Goal: Task Accomplishment & Management: Manage account settings

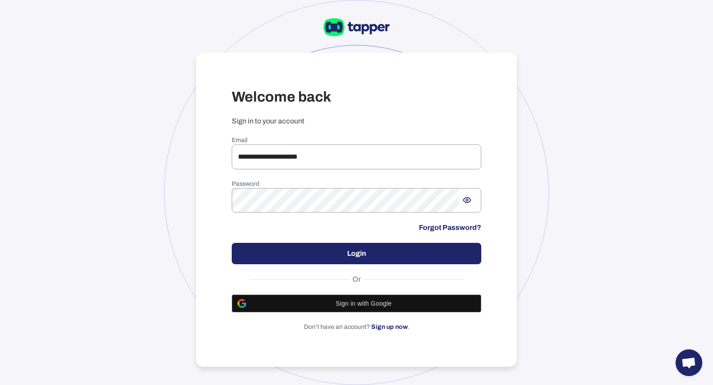
click at [127, 140] on div "**********" at bounding box center [356, 192] width 713 height 385
click at [294, 142] on h6 "Email" at bounding box center [356, 140] width 249 height 8
click at [305, 149] on input "**********" at bounding box center [356, 156] width 249 height 25
drag, startPoint x: 341, startPoint y: 156, endPoint x: 235, endPoint y: 155, distance: 106.0
click at [235, 155] on input "**********" at bounding box center [356, 156] width 249 height 25
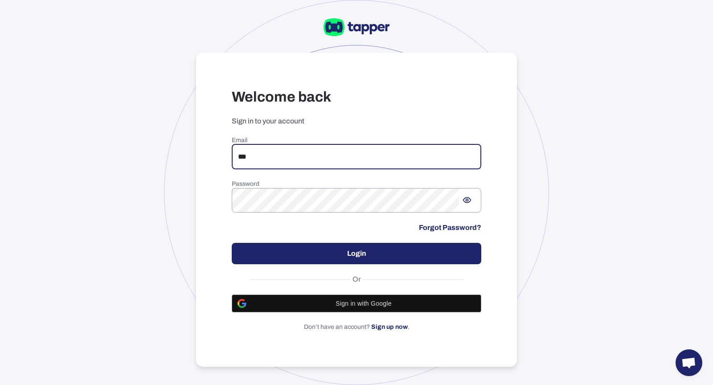
type input "**********"
click at [436, 262] on button "Login" at bounding box center [356, 253] width 249 height 21
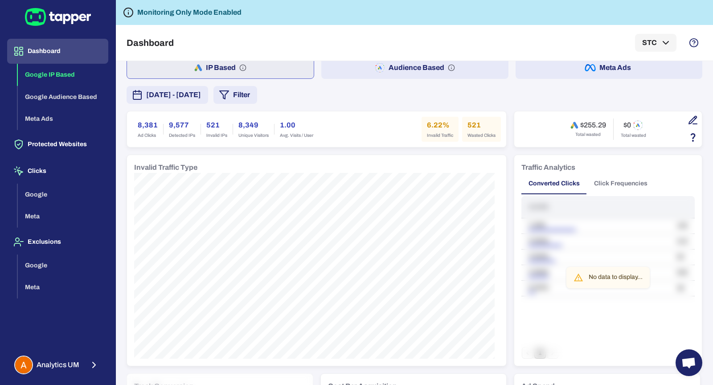
scroll to position [29, 0]
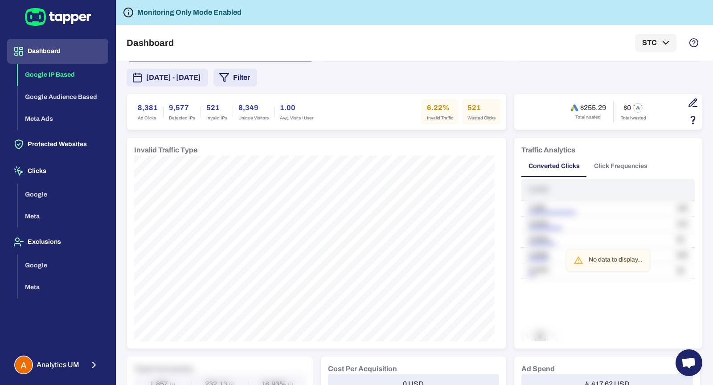
click at [631, 160] on button "Click Frequencies" at bounding box center [621, 165] width 68 height 21
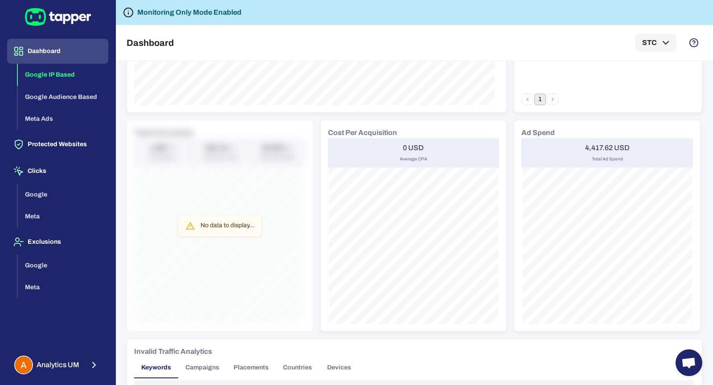
scroll to position [0, 0]
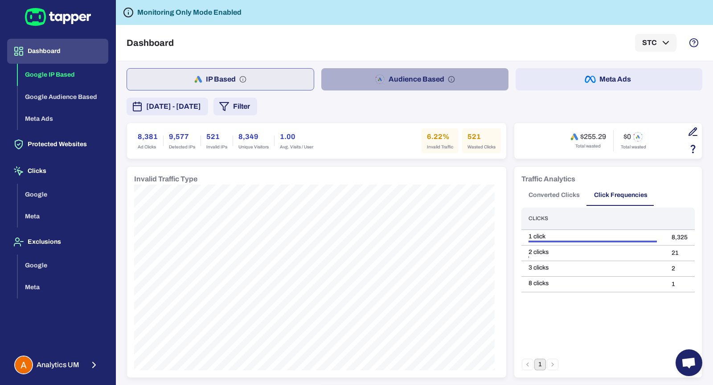
click at [430, 78] on button "Audience Based" at bounding box center [414, 79] width 187 height 22
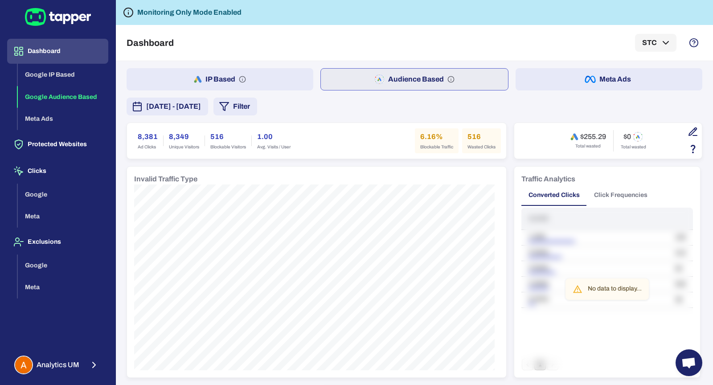
click at [626, 190] on button "Click Frequencies" at bounding box center [621, 194] width 68 height 21
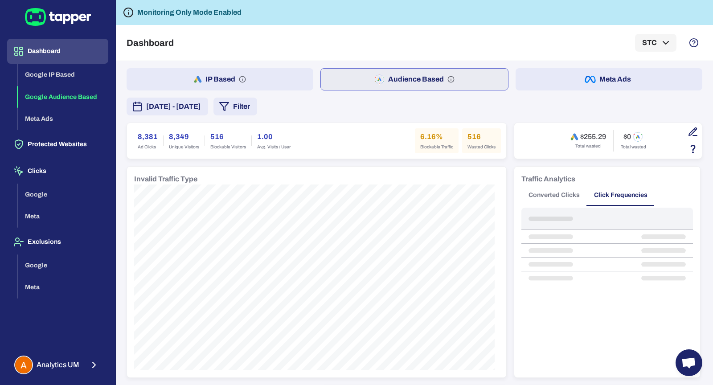
click at [565, 180] on h6 "Traffic Analytics" at bounding box center [548, 179] width 54 height 11
click at [563, 187] on button "Converted Clicks" at bounding box center [553, 194] width 65 height 21
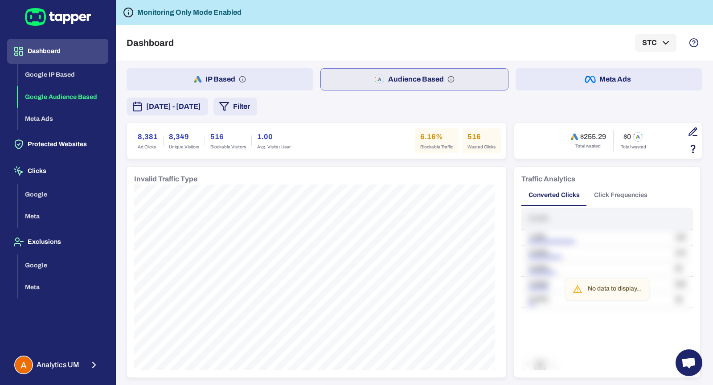
click at [228, 79] on button "IP Based" at bounding box center [220, 79] width 187 height 22
click at [590, 192] on button "Click Frequencies" at bounding box center [621, 194] width 68 height 21
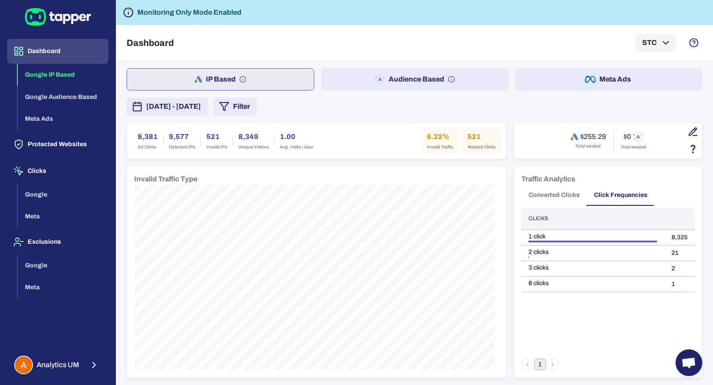
click at [586, 205] on span at bounding box center [619, 205] width 67 height 1
click at [535, 188] on button "Converted Clicks" at bounding box center [553, 194] width 65 height 21
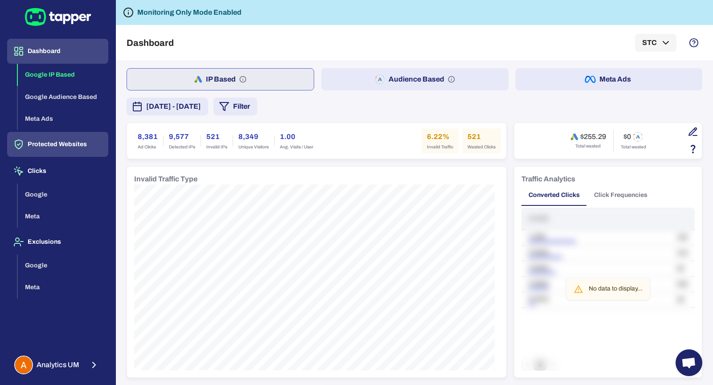
click at [68, 139] on button "Protected Websites" at bounding box center [57, 144] width 101 height 25
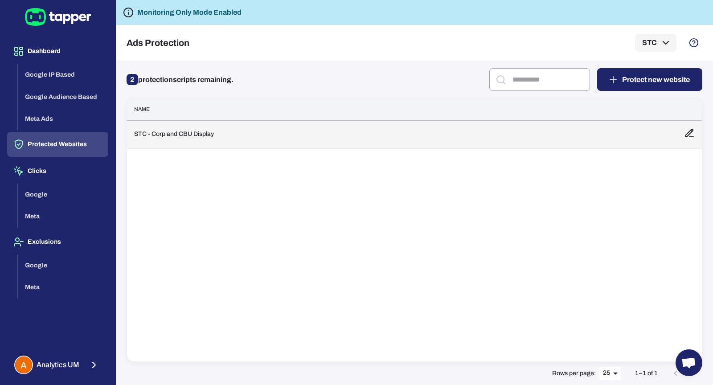
click at [175, 139] on td "STC - Corp and CBU Display" at bounding box center [402, 134] width 550 height 28
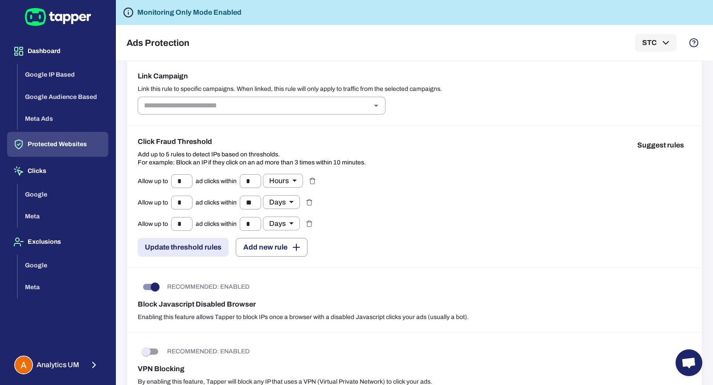
scroll to position [78, 0]
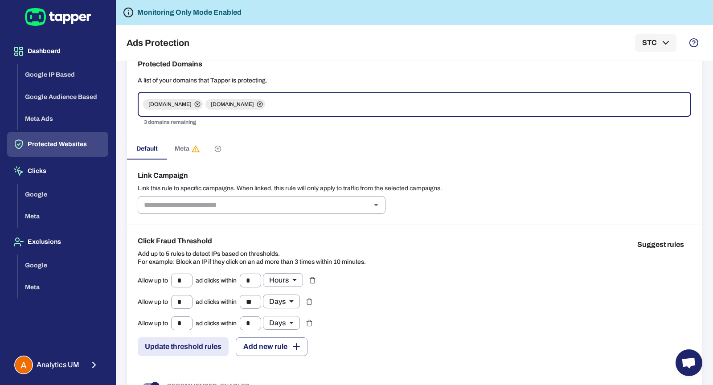
click at [185, 143] on button "Meta" at bounding box center [187, 148] width 40 height 21
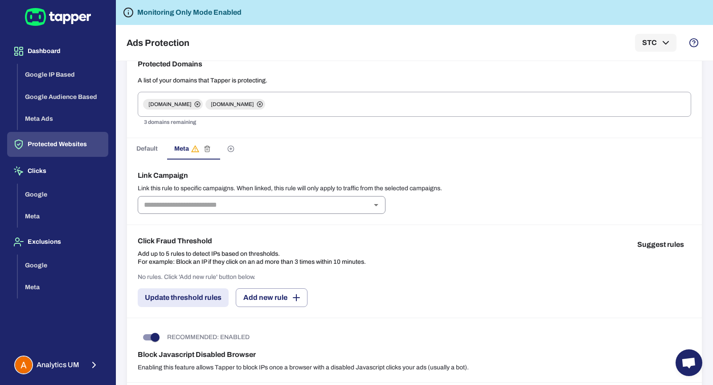
click at [192, 207] on input "text" at bounding box center [254, 205] width 228 height 12
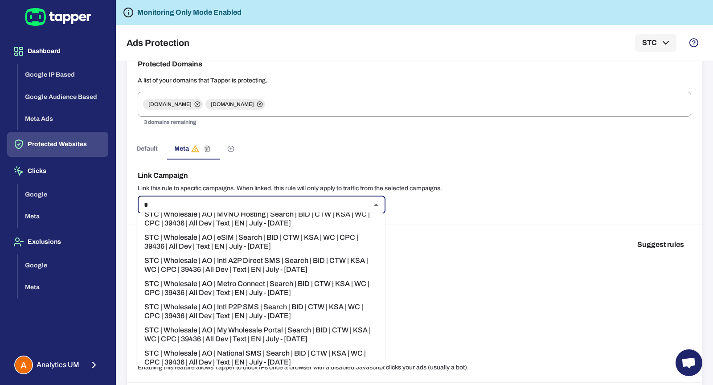
scroll to position [177, 0]
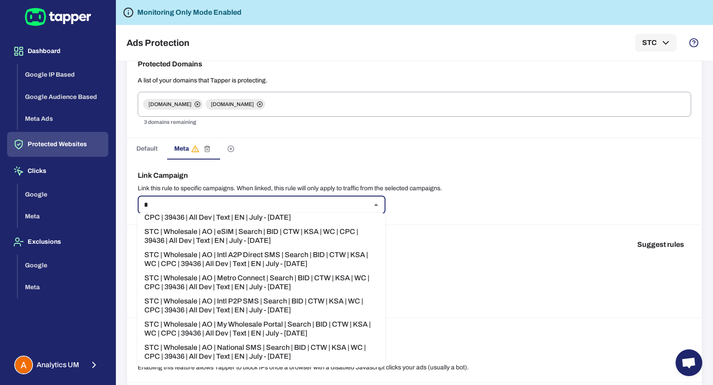
type input "*"
click at [392, 164] on div "Link Campaign Link this rule to specific campaigns. When linked, this rule will…" at bounding box center [414, 191] width 575 height 65
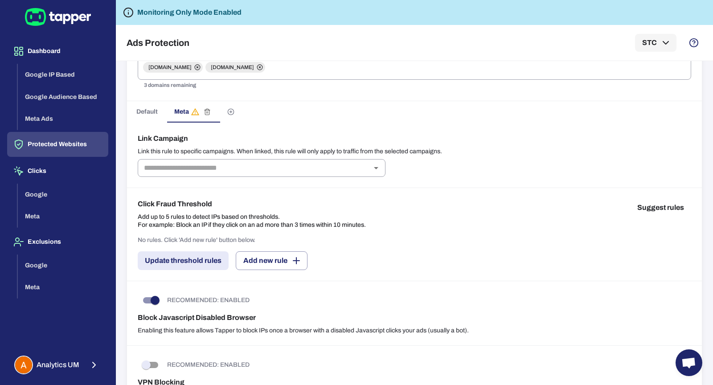
click at [438, 212] on div "Click Fraud Threshold Add up to 5 rules to detect IPs based on thresholds. For …" at bounding box center [414, 214] width 553 height 30
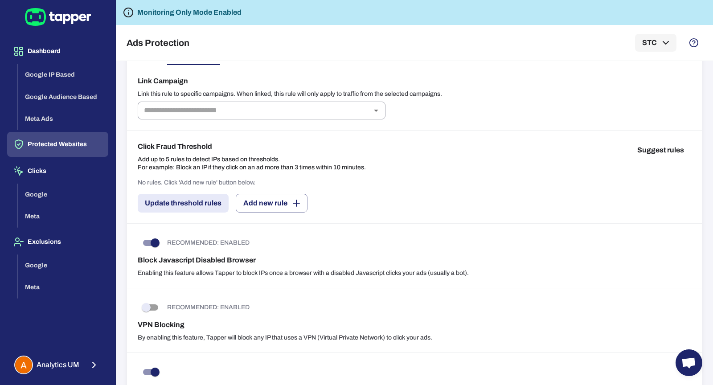
scroll to position [12, 0]
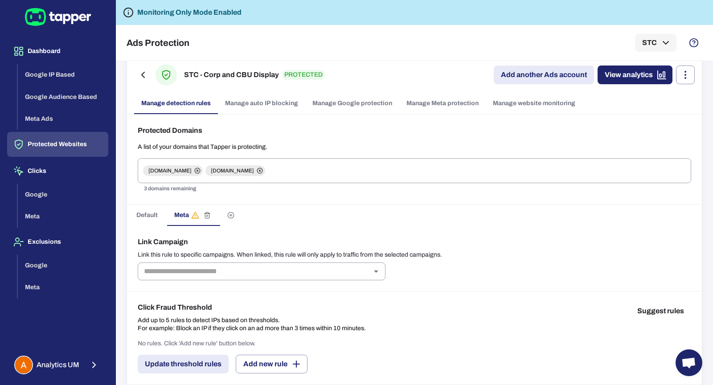
click at [153, 211] on span "Default" at bounding box center [146, 215] width 21 height 8
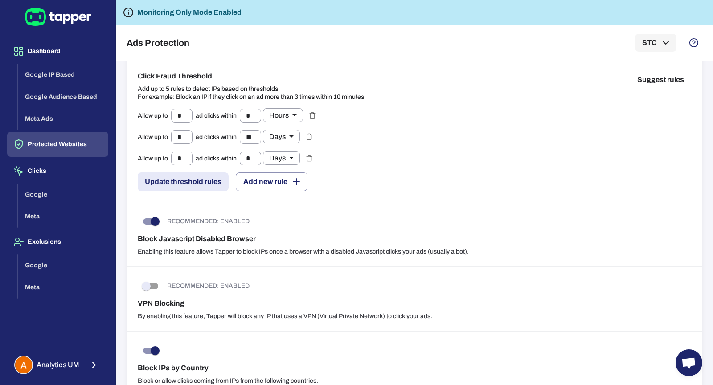
scroll to position [154, 0]
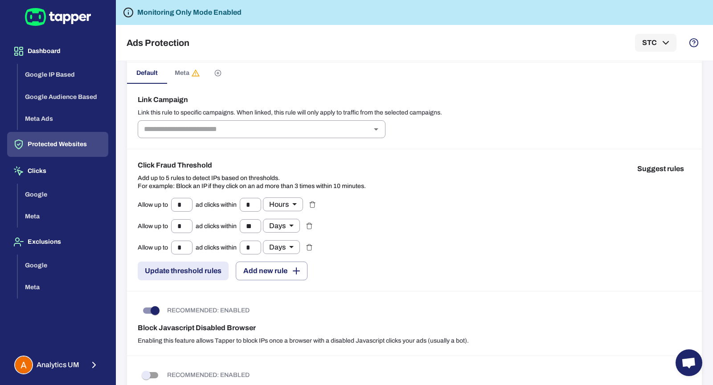
click at [193, 65] on button "Meta" at bounding box center [187, 72] width 40 height 21
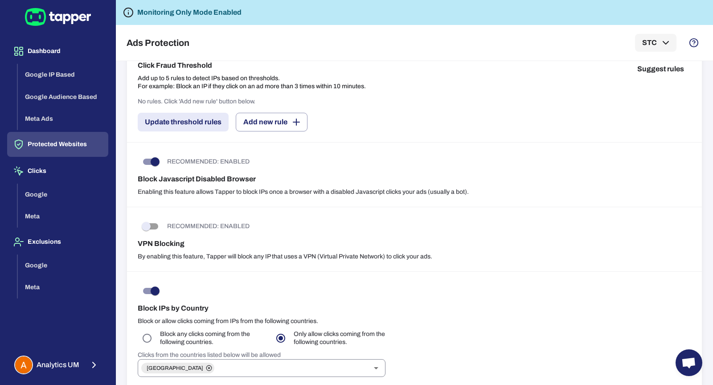
scroll to position [429, 0]
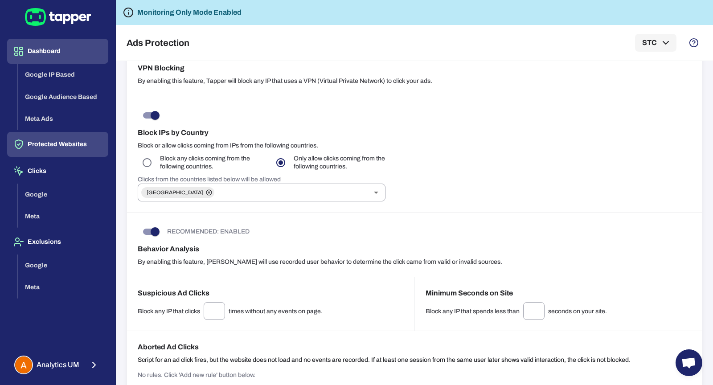
click at [46, 57] on button "Dashboard" at bounding box center [57, 51] width 101 height 25
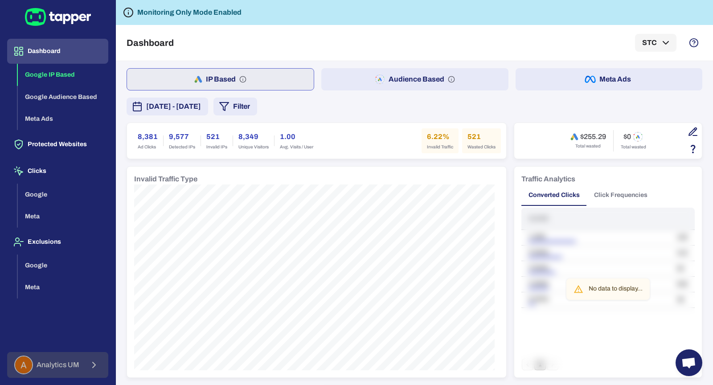
click at [69, 375] on button "Analytics UM" at bounding box center [57, 365] width 101 height 26
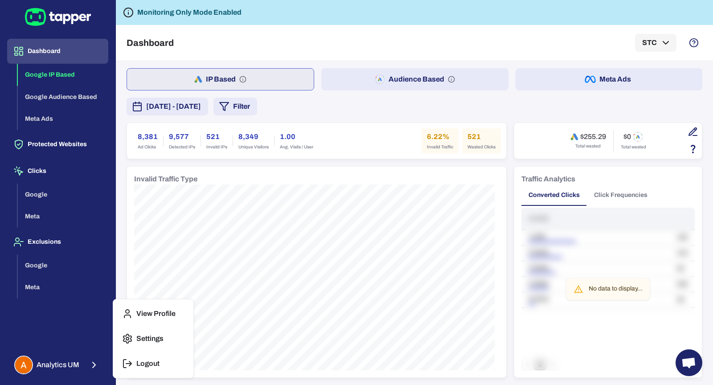
click at [124, 367] on icon "button" at bounding box center [124, 363] width 3 height 8
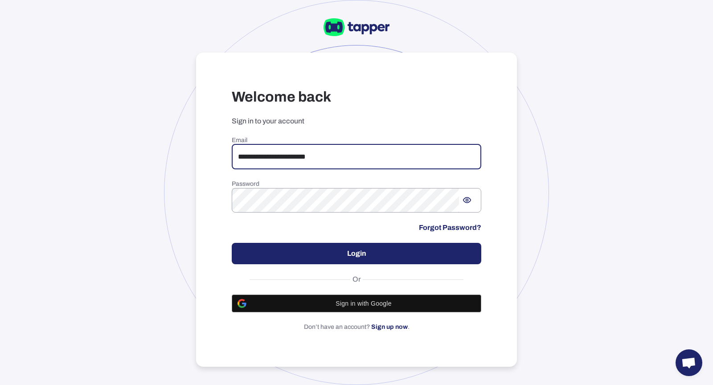
click at [332, 167] on input "**********" at bounding box center [356, 156] width 249 height 25
click at [388, 149] on input "**********" at bounding box center [356, 156] width 249 height 25
type input "**********"
click at [368, 250] on button "Login" at bounding box center [356, 253] width 249 height 21
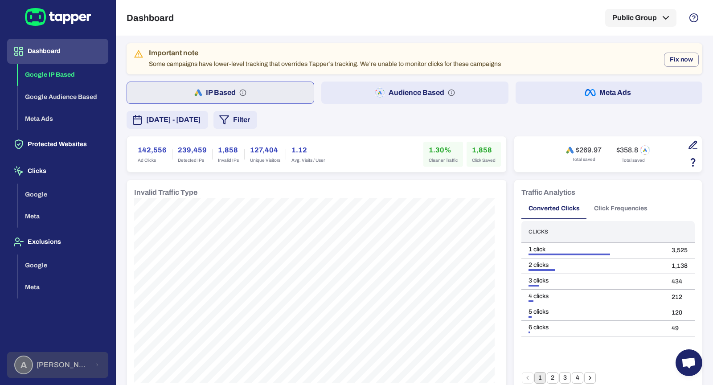
click at [90, 362] on button "A [PERSON_NAME] [PERSON_NAME] Koutsogianni" at bounding box center [57, 365] width 101 height 26
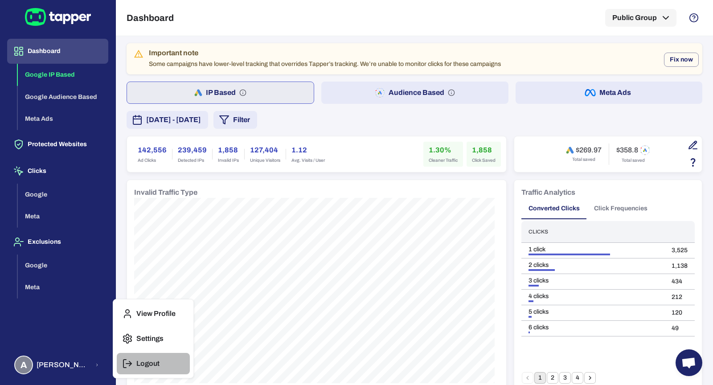
click at [142, 364] on p "Logout" at bounding box center [147, 363] width 23 height 9
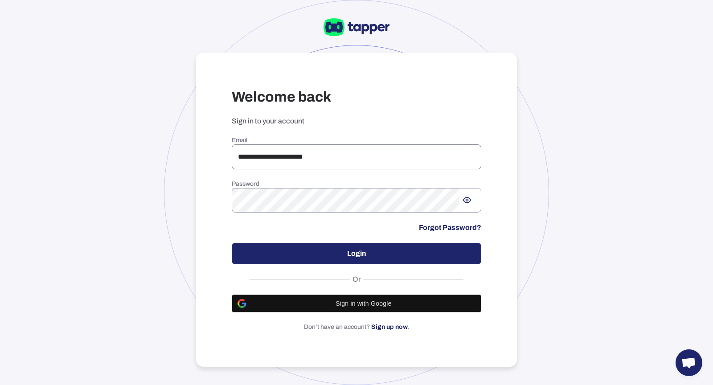
click at [306, 151] on input "**********" at bounding box center [356, 156] width 249 height 25
drag, startPoint x: 328, startPoint y: 159, endPoint x: 212, endPoint y: 156, distance: 115.4
click at [212, 156] on div "**********" at bounding box center [356, 210] width 321 height 314
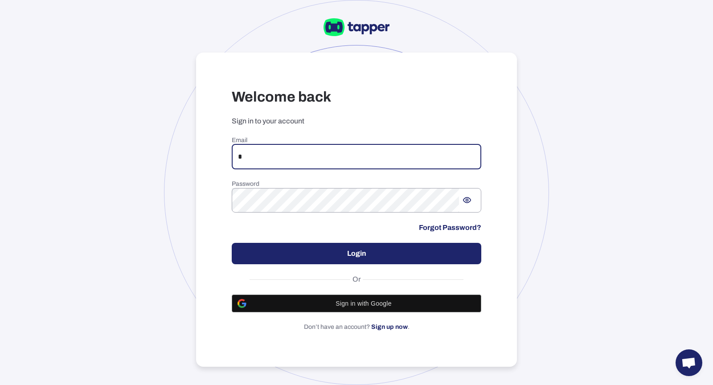
type input "**********"
click at [296, 244] on button "Login" at bounding box center [356, 253] width 249 height 21
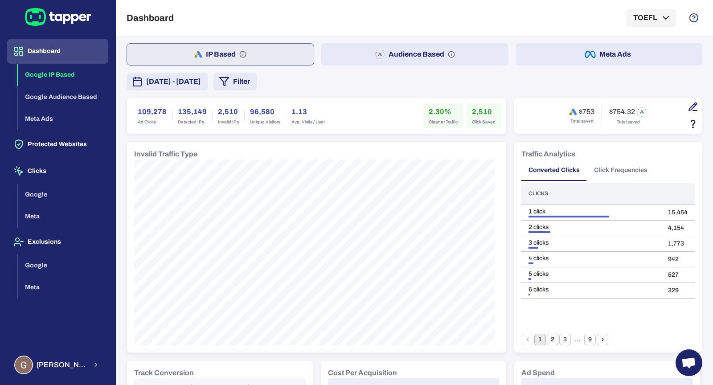
click at [405, 59] on button "Audience Based" at bounding box center [414, 54] width 187 height 22
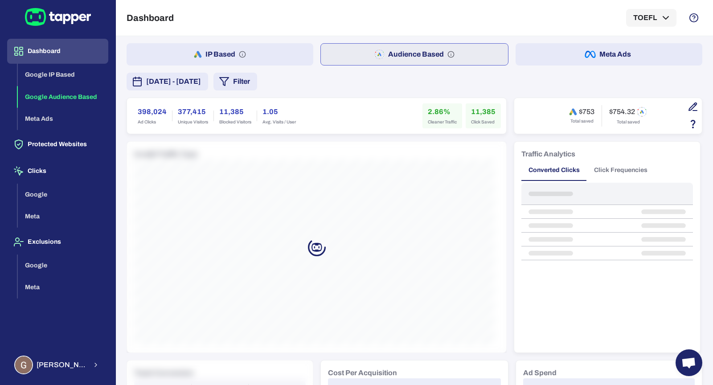
click at [282, 57] on button "IP Based" at bounding box center [220, 54] width 187 height 22
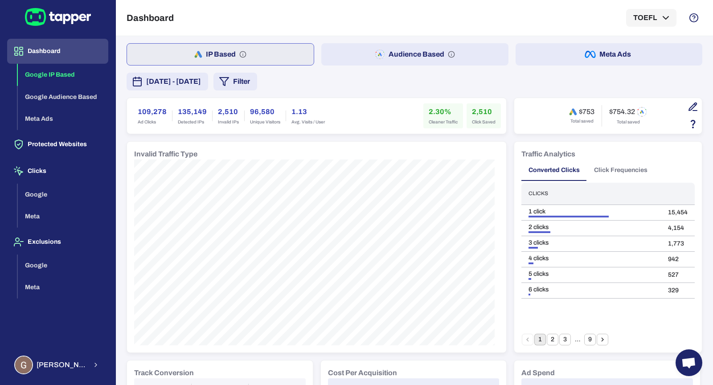
drag, startPoint x: 372, startPoint y: 105, endPoint x: 376, endPoint y: 87, distance: 18.1
click at [372, 105] on div "109,278 Ad Clicks 135,149 Detected IPs 2,510 Invalid IPs 96,580 Unique Visitors…" at bounding box center [316, 115] width 368 height 25
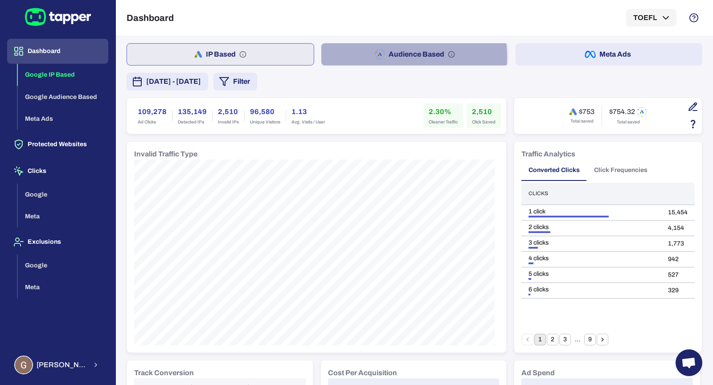
click at [379, 58] on rect "button" at bounding box center [380, 59] width 2 height 2
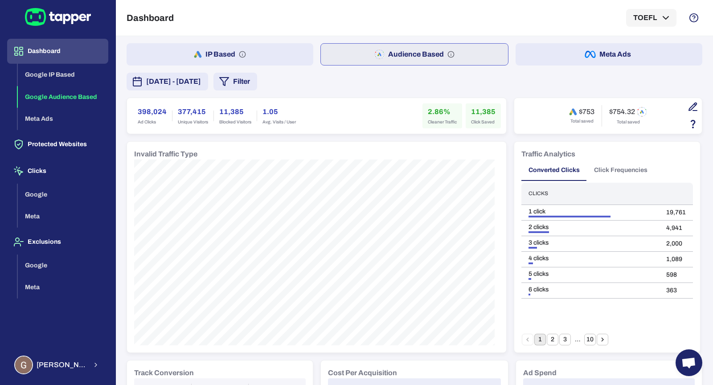
click at [389, 73] on div "September 18, 2025 - September 24, 2025 Filter" at bounding box center [415, 82] width 576 height 18
click at [82, 148] on button "Protected Websites" at bounding box center [57, 144] width 101 height 25
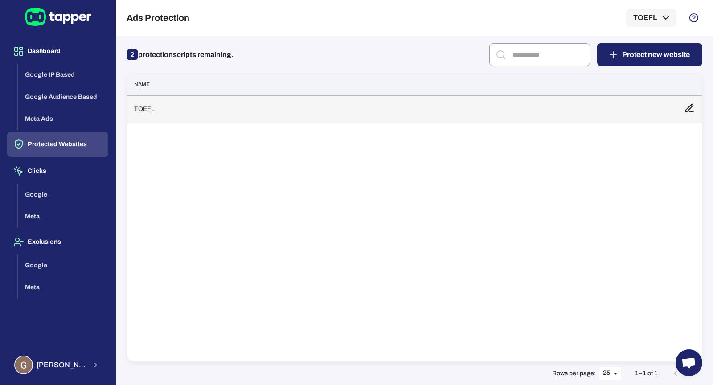
click at [255, 115] on td "TOEFL" at bounding box center [402, 109] width 550 height 28
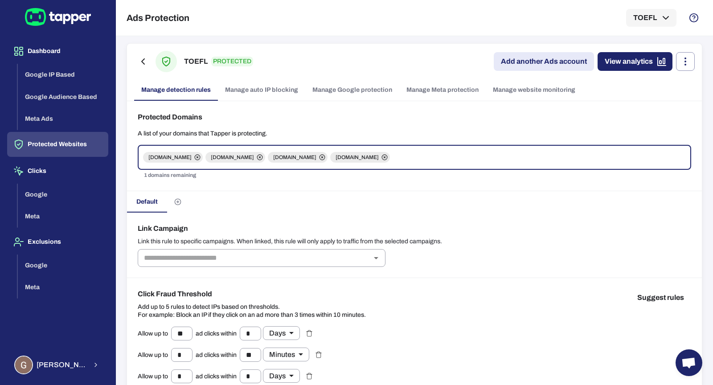
click at [361, 96] on link "Manage Google protection" at bounding box center [352, 89] width 94 height 21
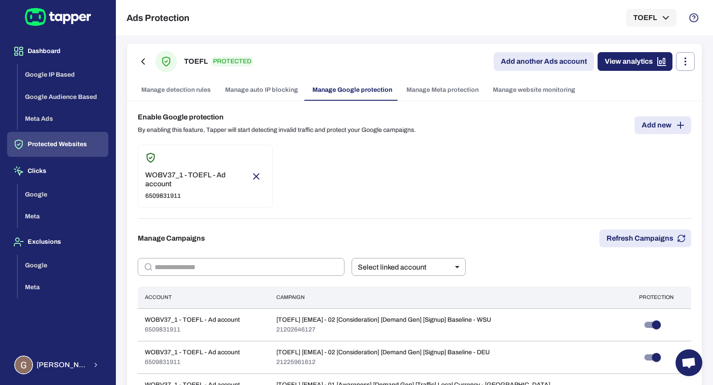
click at [644, 123] on link "Add new" at bounding box center [662, 125] width 57 height 18
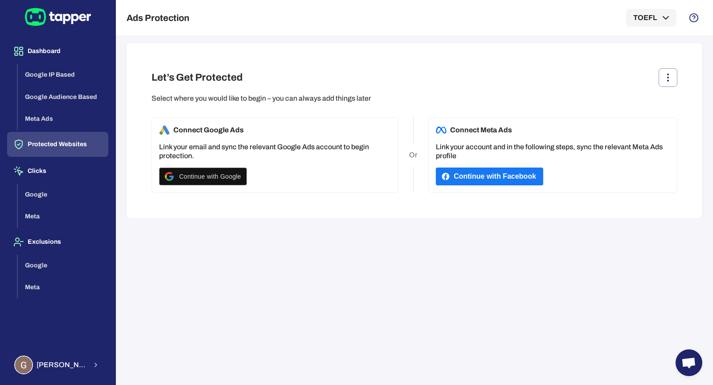
click at [72, 137] on button "Protected Websites" at bounding box center [57, 144] width 101 height 25
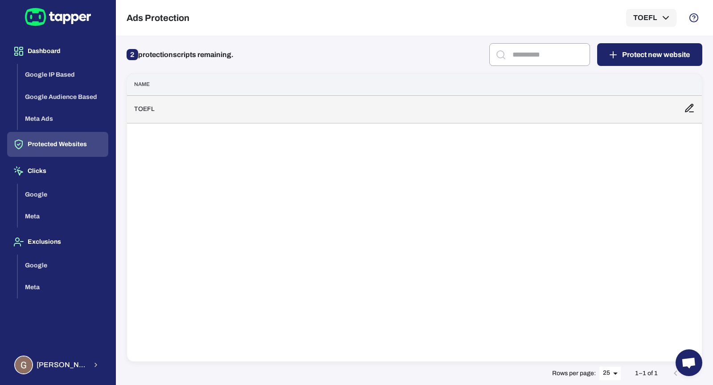
click at [246, 105] on td "TOEFL" at bounding box center [402, 109] width 550 height 28
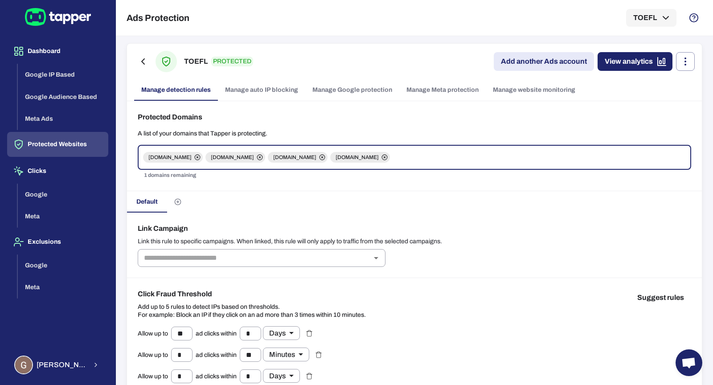
click at [431, 93] on link "Manage Meta protection" at bounding box center [442, 89] width 86 height 21
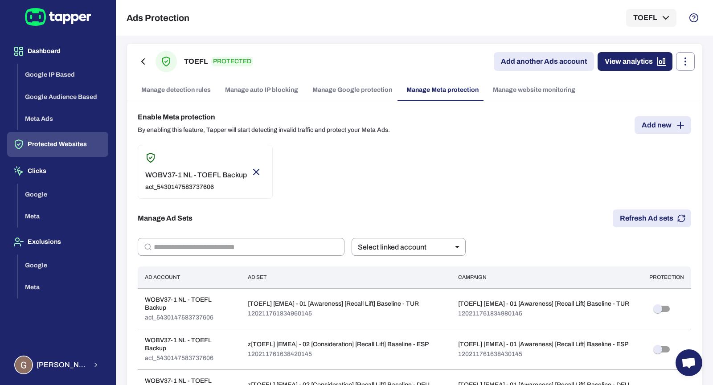
click at [519, 83] on link "Manage website monitoring" at bounding box center [534, 89] width 97 height 21
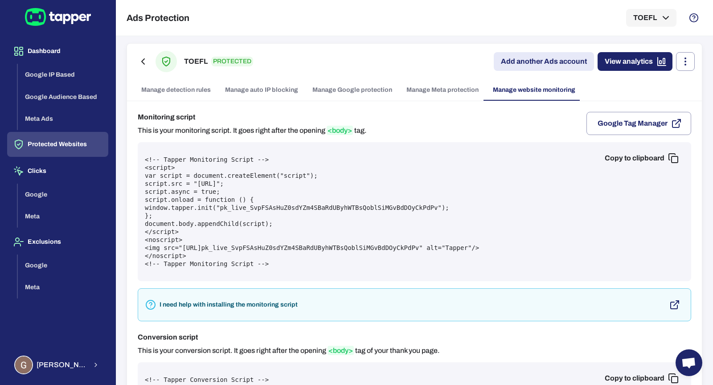
click at [384, 94] on link "Manage Google protection" at bounding box center [352, 89] width 94 height 21
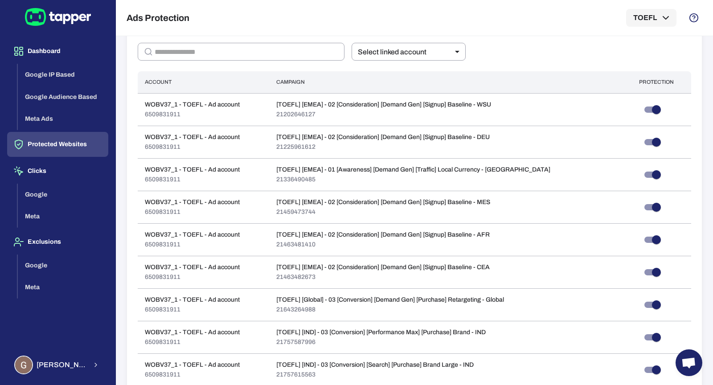
scroll to position [502, 0]
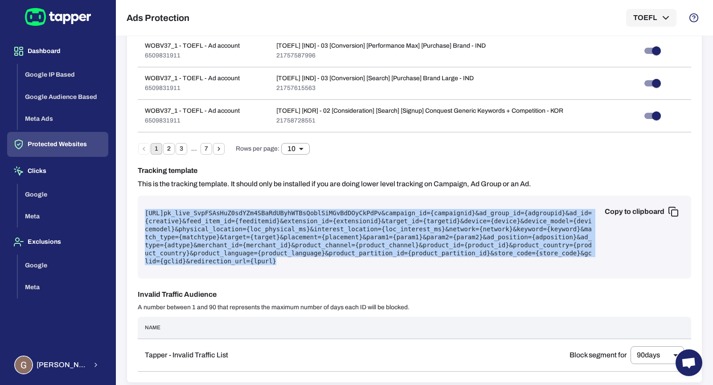
drag, startPoint x: 491, startPoint y: 259, endPoint x: 180, endPoint y: 194, distance: 317.6
click at [180, 196] on div "Copy to clipboard https://protect.tapper.ai/google-ads/click?pk= pk_live_SvpFSA…" at bounding box center [414, 237] width 553 height 83
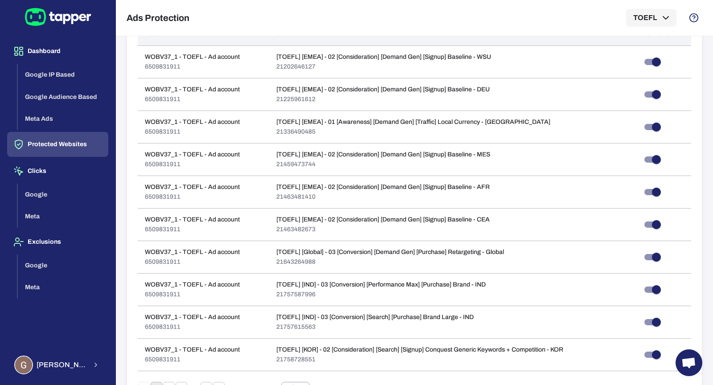
scroll to position [0, 0]
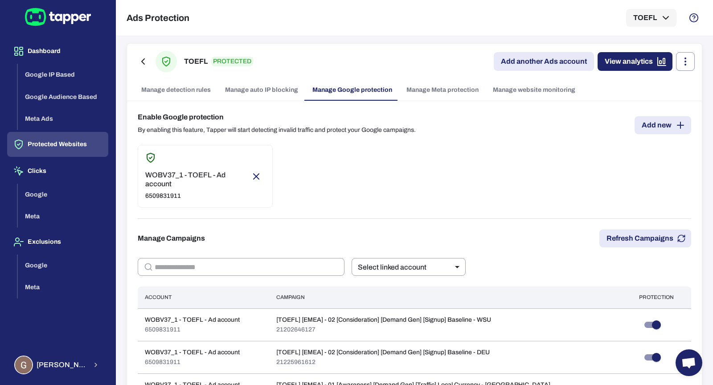
click at [520, 95] on link "Manage website monitoring" at bounding box center [534, 89] width 97 height 21
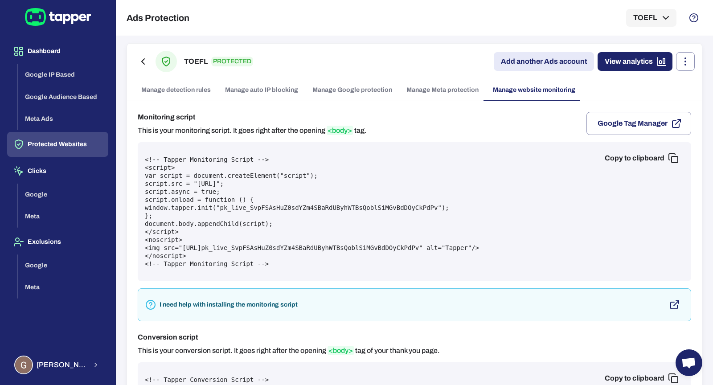
click at [180, 95] on link "Manage detection rules" at bounding box center [176, 89] width 84 height 21
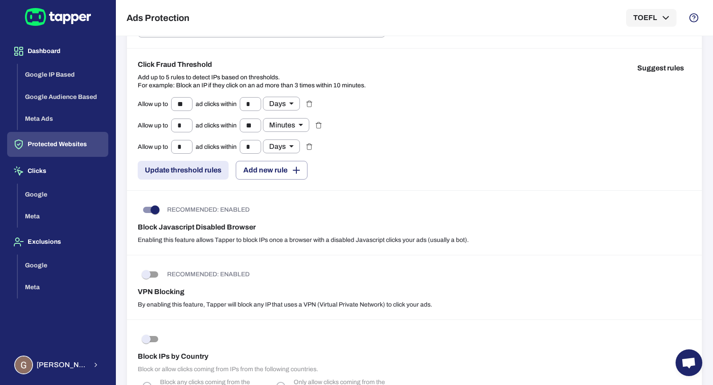
scroll to position [246, 0]
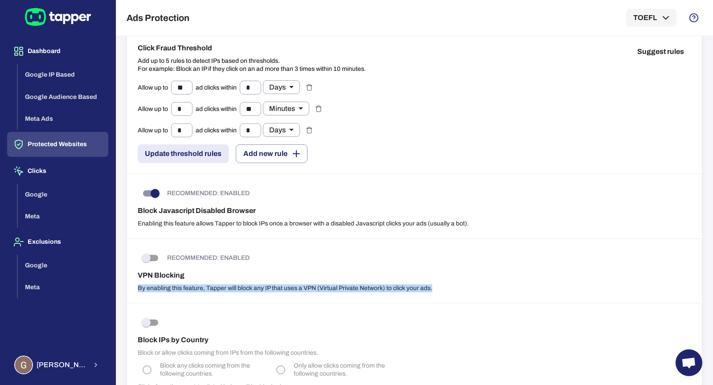
drag, startPoint x: 470, startPoint y: 291, endPoint x: 216, endPoint y: 275, distance: 254.4
click at [203, 278] on div "RECOMMENDED: ENABLED VPN Blocking By enabling this feature, Tapper will block a…" at bounding box center [414, 271] width 575 height 65
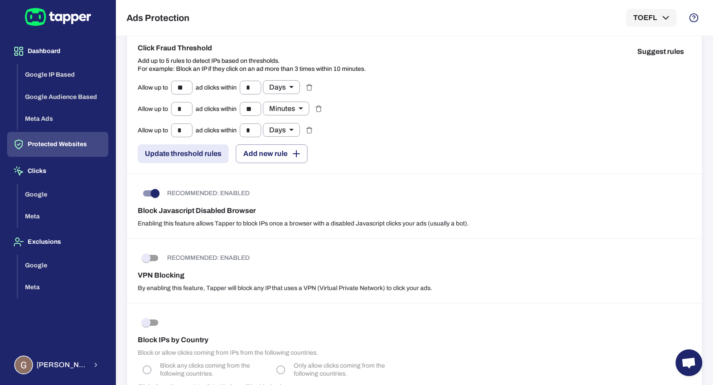
click at [397, 273] on h6 "VPN Blocking" at bounding box center [414, 275] width 553 height 11
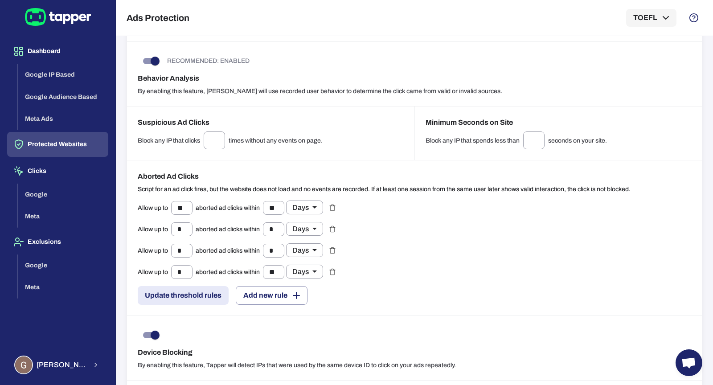
scroll to position [650, 0]
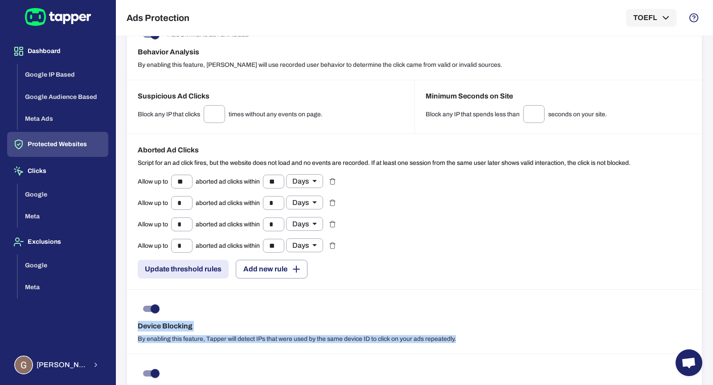
drag, startPoint x: 481, startPoint y: 333, endPoint x: 168, endPoint y: 308, distance: 313.2
click at [168, 308] on div "Device Blocking By enabling this feature, Tapper will detect IPs that were used…" at bounding box center [414, 322] width 575 height 65
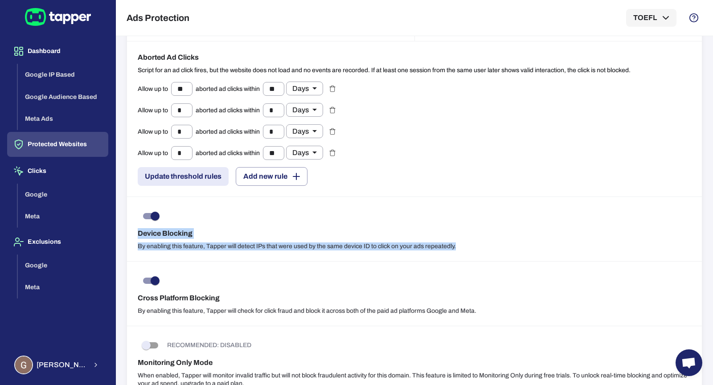
scroll to position [756, 0]
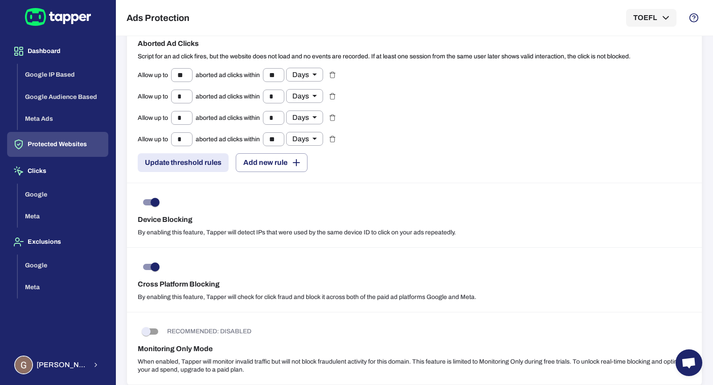
click at [491, 293] on p "By enabling this feature, Tapper will check for click fraud and block it across…" at bounding box center [414, 297] width 553 height 8
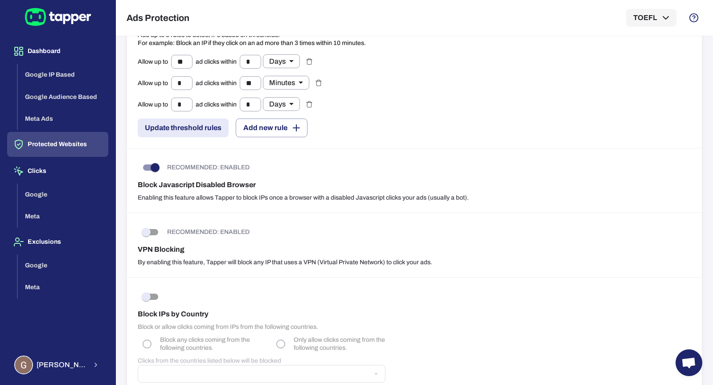
scroll to position [0, 0]
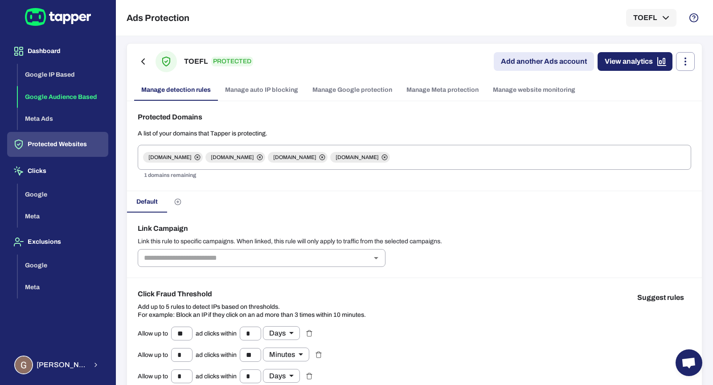
click at [59, 92] on button "Google Audience Based" at bounding box center [63, 97] width 90 height 22
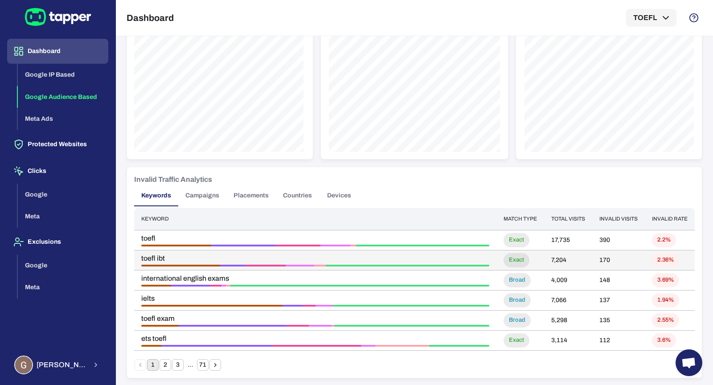
scroll to position [412, 0]
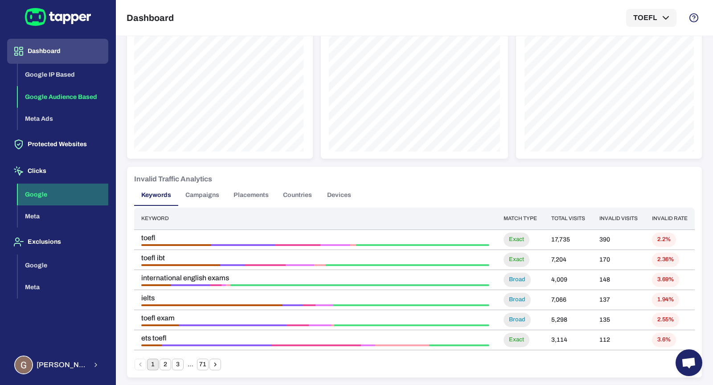
click at [42, 194] on button "Google" at bounding box center [63, 195] width 90 height 22
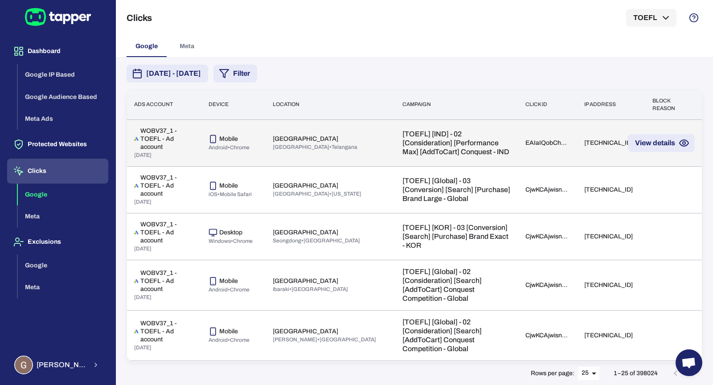
click at [402, 156] on p "[TOEFL] [IND] - 02 [Consideration] [Performance Max] [AddToCart] Conquest - IND" at bounding box center [456, 143] width 109 height 27
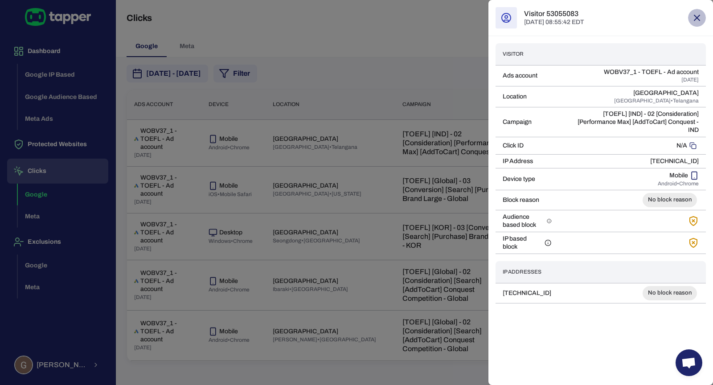
click at [698, 16] on icon "button" at bounding box center [696, 17] width 5 height 5
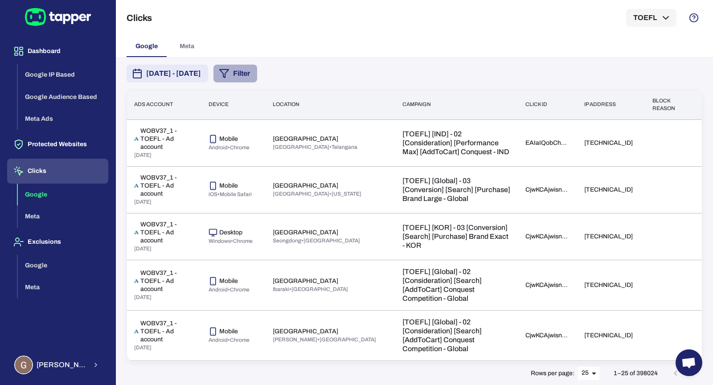
click at [257, 77] on button "Filter" at bounding box center [235, 74] width 44 height 18
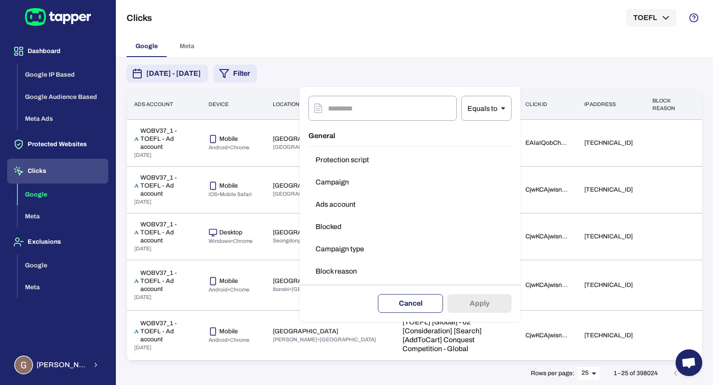
click at [404, 300] on button "Cancel" at bounding box center [410, 303] width 65 height 19
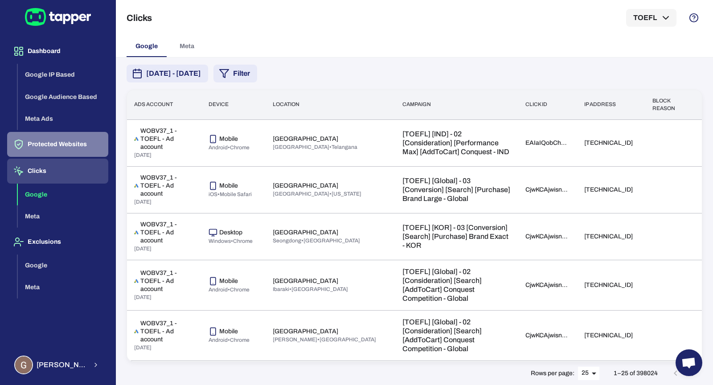
click at [92, 134] on button "Protected Websites" at bounding box center [57, 144] width 101 height 25
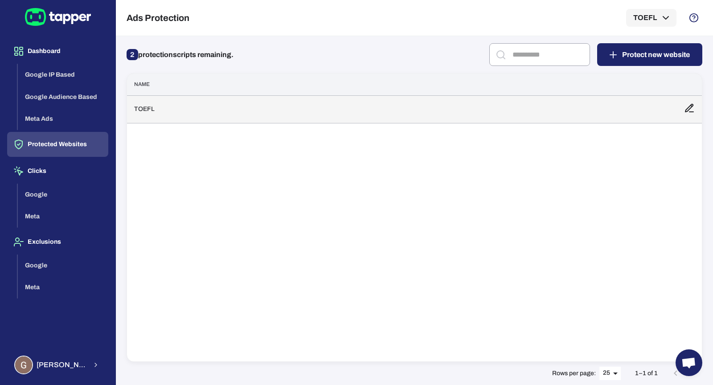
click at [297, 105] on td "TOEFL" at bounding box center [402, 109] width 550 height 28
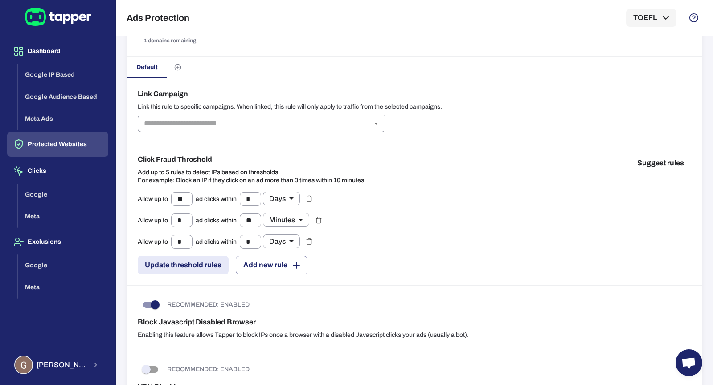
scroll to position [14, 0]
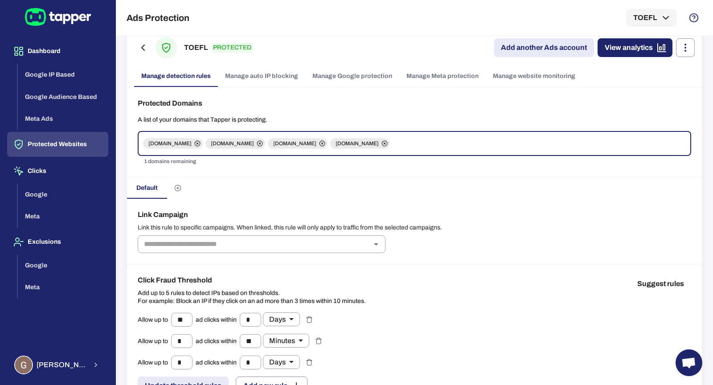
click at [343, 75] on link "Manage Google protection" at bounding box center [352, 75] width 94 height 21
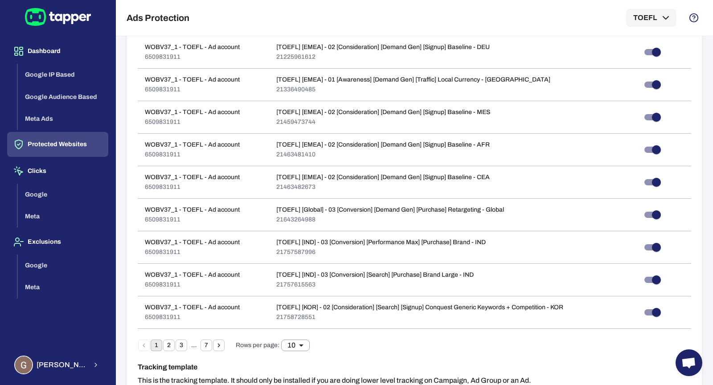
scroll to position [502, 0]
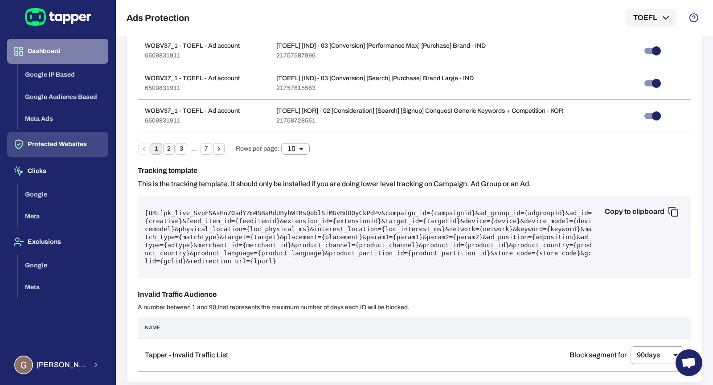
click at [59, 53] on button "Dashboard" at bounding box center [57, 51] width 101 height 25
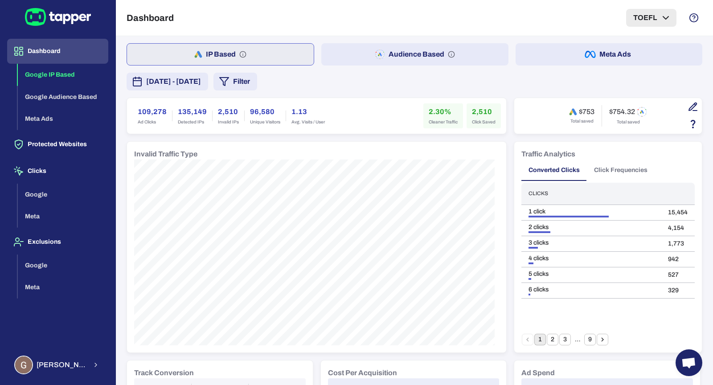
click at [663, 13] on icon "button" at bounding box center [665, 17] width 11 height 11
click at [89, 370] on div at bounding box center [356, 192] width 713 height 385
click at [92, 368] on icon "button" at bounding box center [95, 364] width 7 height 11
click at [117, 367] on button "Logout" at bounding box center [153, 363] width 73 height 21
